Goal: Information Seeking & Learning: Learn about a topic

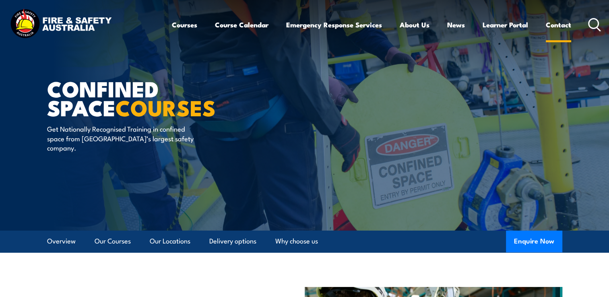
click at [562, 25] on link "Contact" at bounding box center [558, 24] width 25 height 21
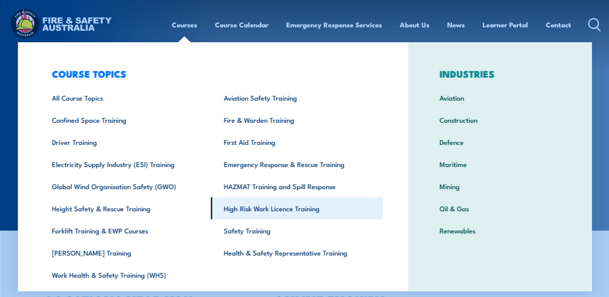
click at [293, 209] on link "High Risk Work Licence Training" at bounding box center [297, 208] width 172 height 22
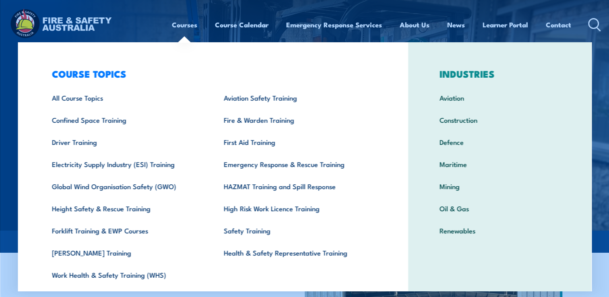
scroll to position [25, 0]
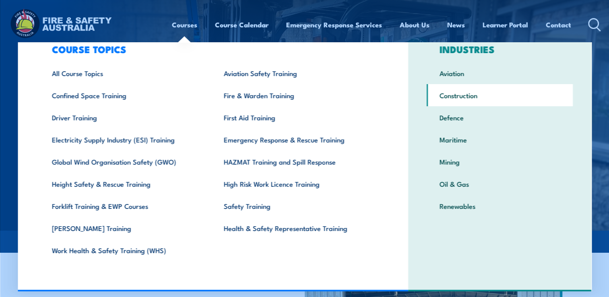
click at [463, 96] on link "Construction" at bounding box center [500, 95] width 146 height 22
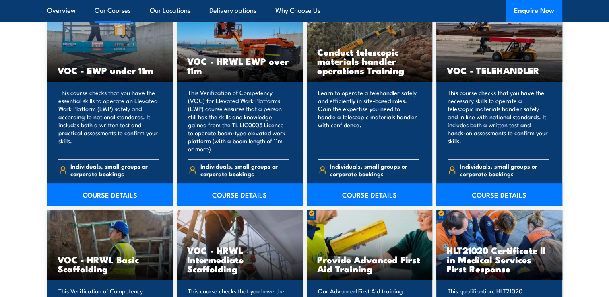
scroll to position [3300, 0]
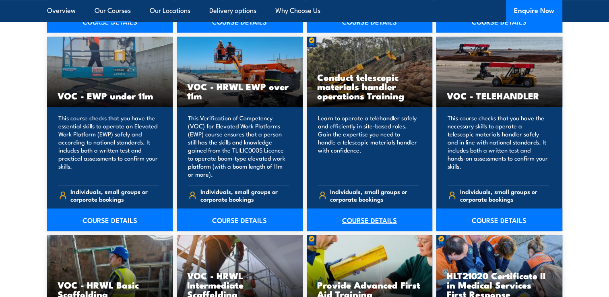
click at [373, 208] on link "COURSE DETAILS" at bounding box center [370, 219] width 126 height 23
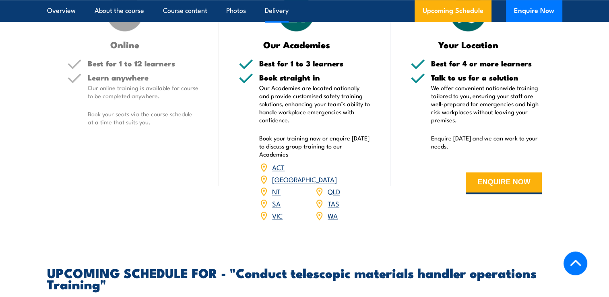
scroll to position [1006, 0]
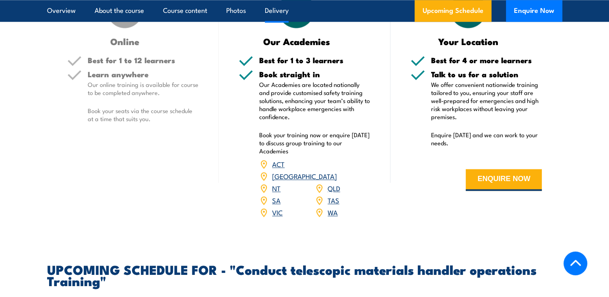
click at [278, 217] on link "VIC" at bounding box center [277, 212] width 10 height 10
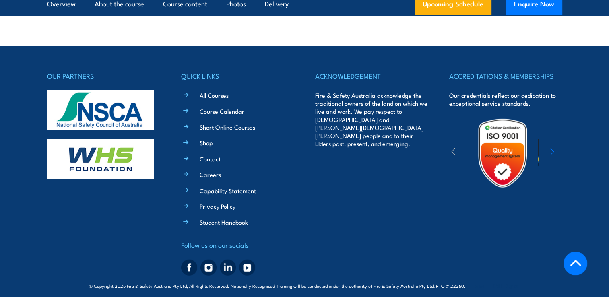
scroll to position [2067, 0]
